Goal: Task Accomplishment & Management: Use online tool/utility

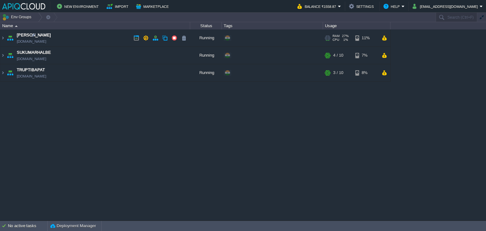
click at [110, 34] on td "Anand [DOMAIN_NAME]" at bounding box center [95, 37] width 190 height 17
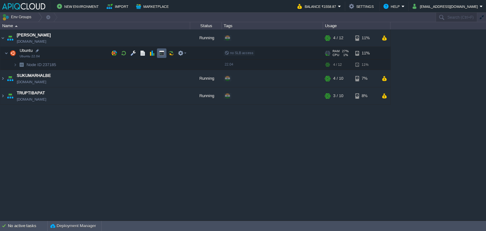
click at [158, 52] on td at bounding box center [161, 52] width 9 height 9
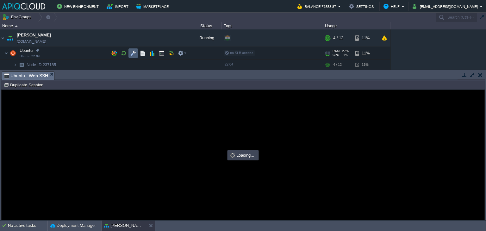
click at [132, 53] on button "button" at bounding box center [133, 53] width 6 height 6
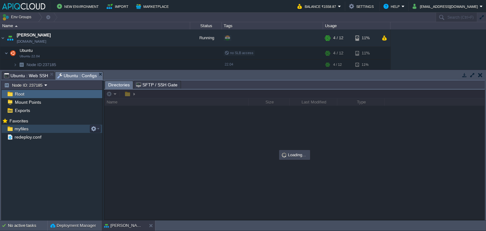
click at [18, 127] on span "myfiles" at bounding box center [21, 129] width 16 height 6
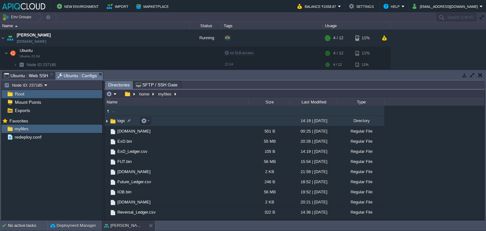
click at [106, 121] on img at bounding box center [106, 121] width 5 height 10
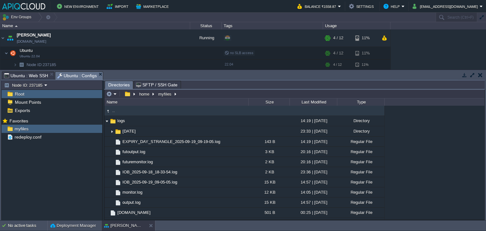
click at [481, 74] on button "button" at bounding box center [480, 75] width 4 height 6
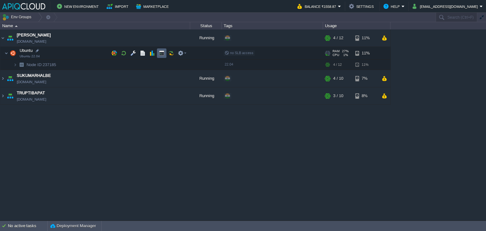
click at [161, 52] on button "button" at bounding box center [162, 53] width 6 height 6
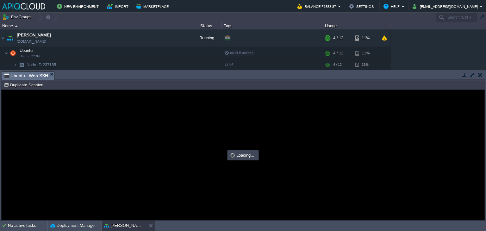
type input "#000000"
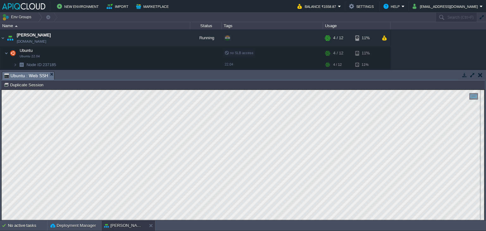
click at [479, 76] on button "button" at bounding box center [480, 75] width 4 height 6
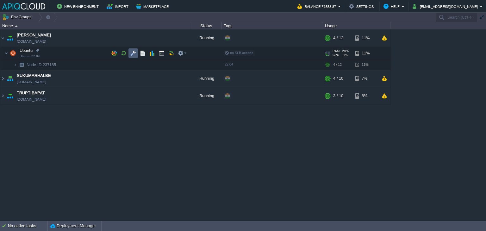
click at [132, 51] on button "button" at bounding box center [133, 53] width 6 height 6
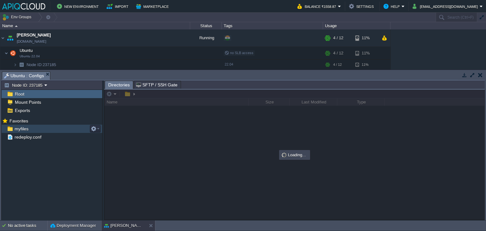
click at [22, 129] on span "myfiles" at bounding box center [21, 129] width 16 height 6
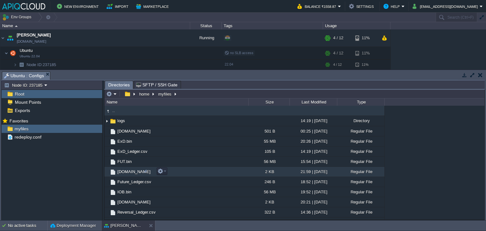
click at [122, 173] on span "[DOMAIN_NAME]" at bounding box center [133, 171] width 35 height 5
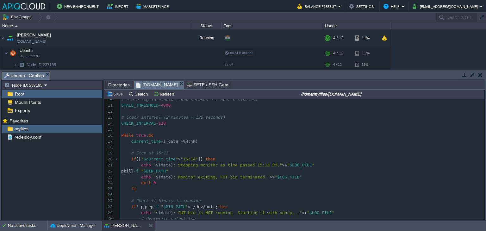
scroll to position [63, 0]
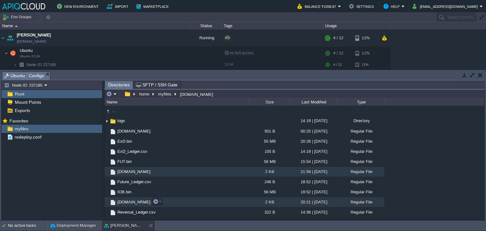
click at [124, 201] on span "[DOMAIN_NAME]" at bounding box center [133, 201] width 35 height 5
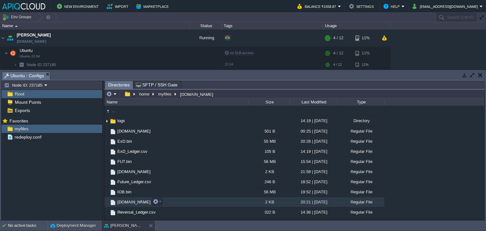
click at [124, 201] on span "[DOMAIN_NAME]" at bounding box center [133, 201] width 35 height 5
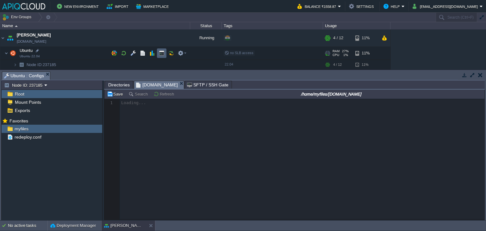
click at [159, 52] on button "button" at bounding box center [162, 53] width 6 height 6
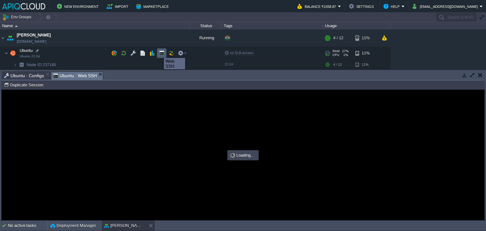
scroll to position [0, 0]
type input "#000000"
click at [20, 76] on span "Ubuntu : Configs" at bounding box center [24, 76] width 40 height 8
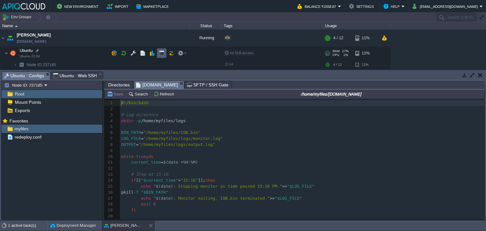
scroll to position [2, 0]
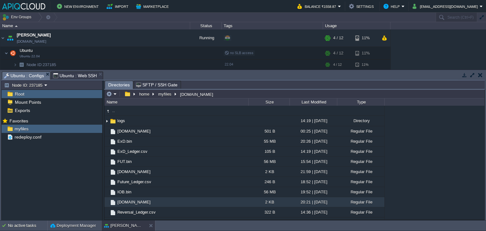
click at [70, 74] on span "Ubuntu : Web SSH" at bounding box center [75, 76] width 44 height 8
click at [479, 74] on button "button" at bounding box center [480, 75] width 4 height 6
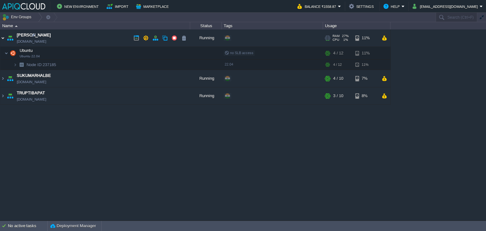
click at [4, 38] on img at bounding box center [2, 37] width 5 height 17
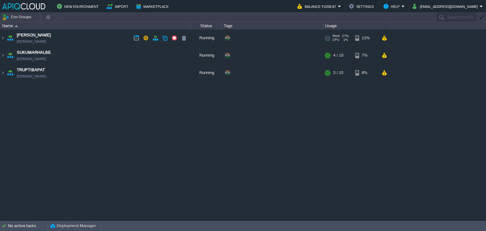
click at [92, 37] on td "Anand [DOMAIN_NAME]" at bounding box center [95, 37] width 190 height 17
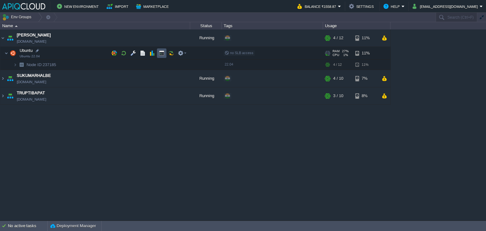
click at [161, 51] on button "button" at bounding box center [162, 53] width 6 height 6
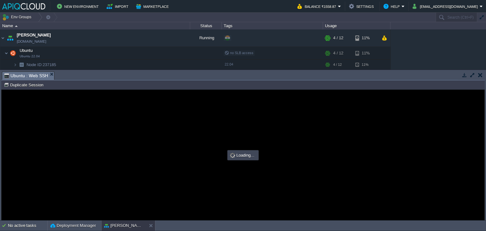
scroll to position [0, 0]
type input "#000000"
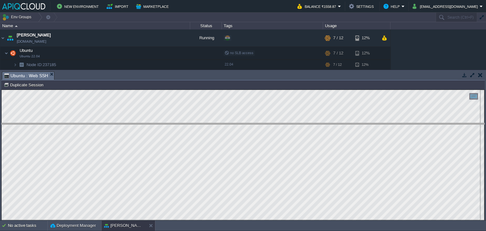
drag, startPoint x: 414, startPoint y: 74, endPoint x: 413, endPoint y: 78, distance: 4.5
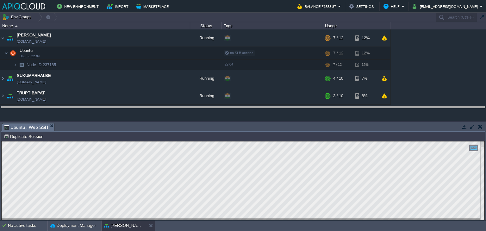
drag, startPoint x: 410, startPoint y: 125, endPoint x: 410, endPoint y: 109, distance: 16.4
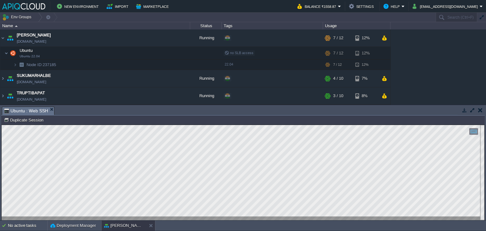
click at [478, 111] on button "button" at bounding box center [480, 110] width 4 height 6
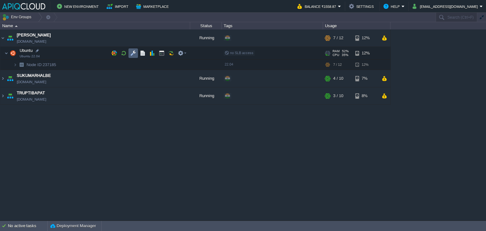
click at [133, 52] on button "button" at bounding box center [133, 53] width 6 height 6
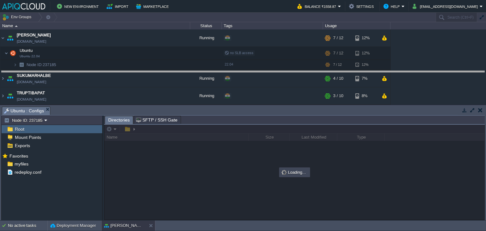
drag, startPoint x: 216, startPoint y: 107, endPoint x: 217, endPoint y: 71, distance: 35.7
click at [217, 71] on body "New Environment Import Marketplace Bonus ₹0.00 Upgrade Account Balance ₹1558.87…" at bounding box center [243, 115] width 486 height 231
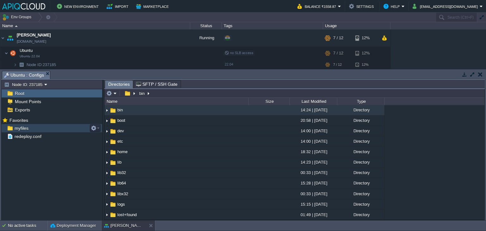
click at [24, 128] on span "myfiles" at bounding box center [21, 128] width 16 height 6
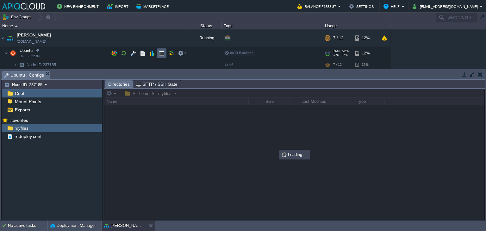
click at [159, 52] on button "button" at bounding box center [162, 53] width 6 height 6
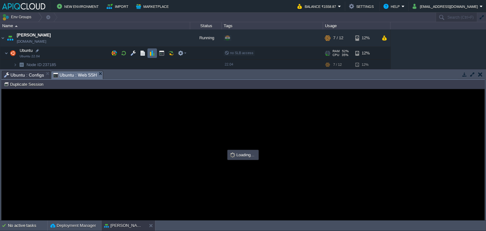
type input "#000000"
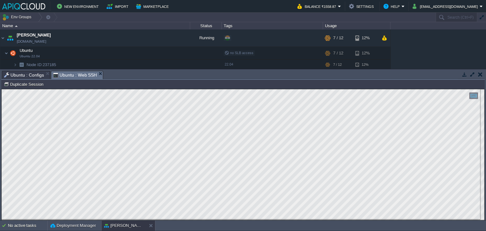
click at [479, 74] on button "button" at bounding box center [480, 74] width 4 height 6
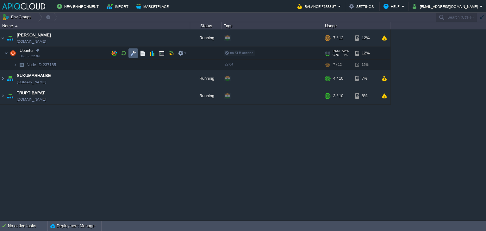
click at [133, 52] on button "button" at bounding box center [133, 53] width 6 height 6
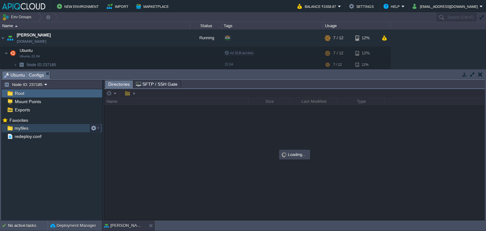
click at [21, 131] on span "myfiles" at bounding box center [21, 128] width 16 height 6
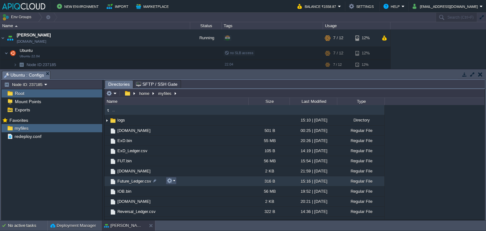
click at [172, 181] on button "button" at bounding box center [170, 181] width 6 height 6
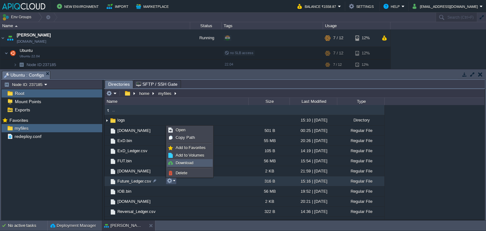
click at [185, 162] on span "Download" at bounding box center [184, 162] width 18 height 5
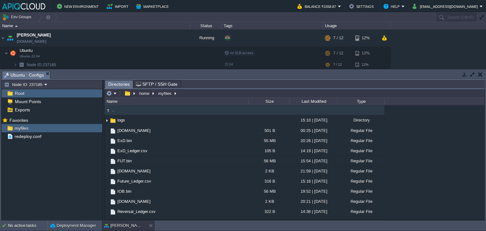
click at [482, 74] on td at bounding box center [480, 74] width 8 height 8
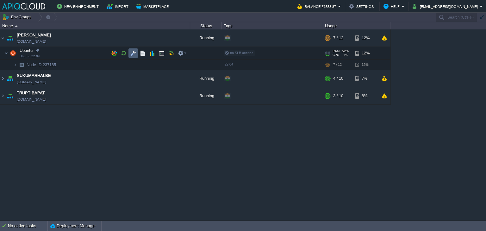
click at [134, 52] on button "button" at bounding box center [133, 53] width 6 height 6
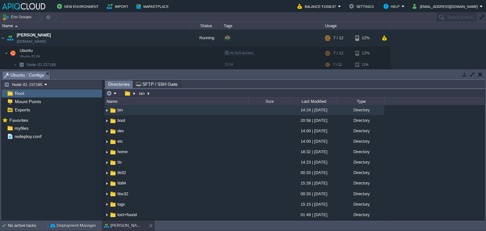
click at [479, 74] on button "button" at bounding box center [480, 74] width 4 height 6
